Goal: Check status: Check status

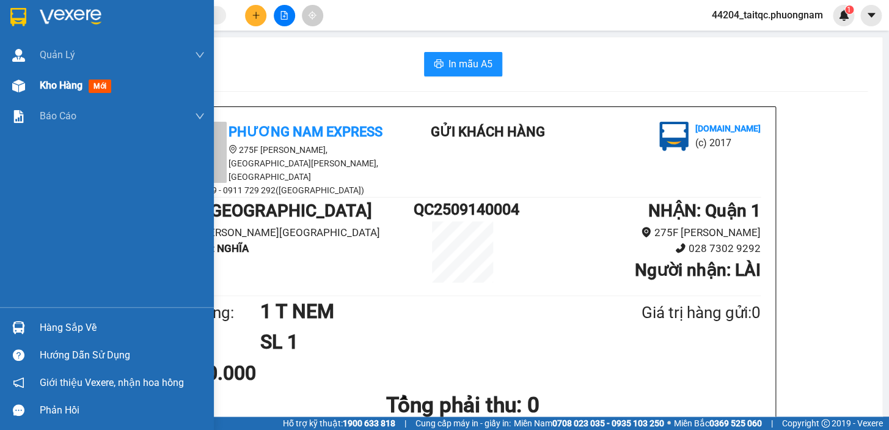
click at [28, 90] on div at bounding box center [18, 85] width 21 height 21
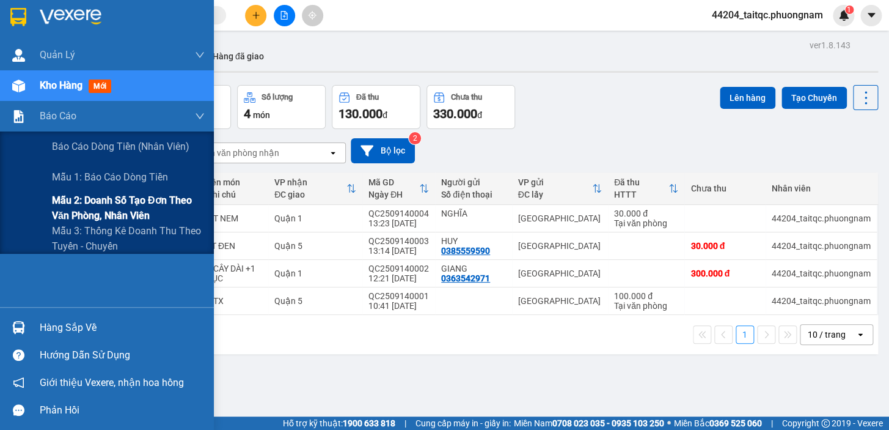
click at [72, 205] on span "Mẫu 2: Doanh số tạo đơn theo Văn phòng, nhân viên" at bounding box center [128, 208] width 153 height 31
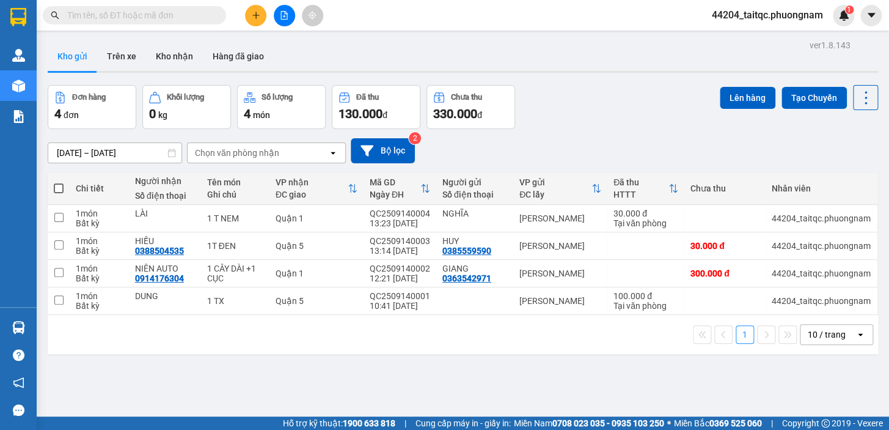
paste input "0775702593"
type input "0775702593"
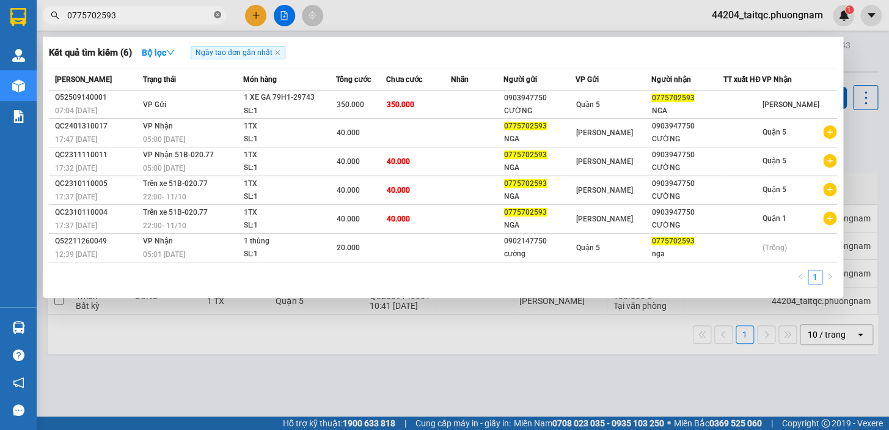
click at [219, 13] on icon "close-circle" at bounding box center [217, 14] width 7 height 7
